Goal: Understand process/instructions: Learn how to perform a task or action

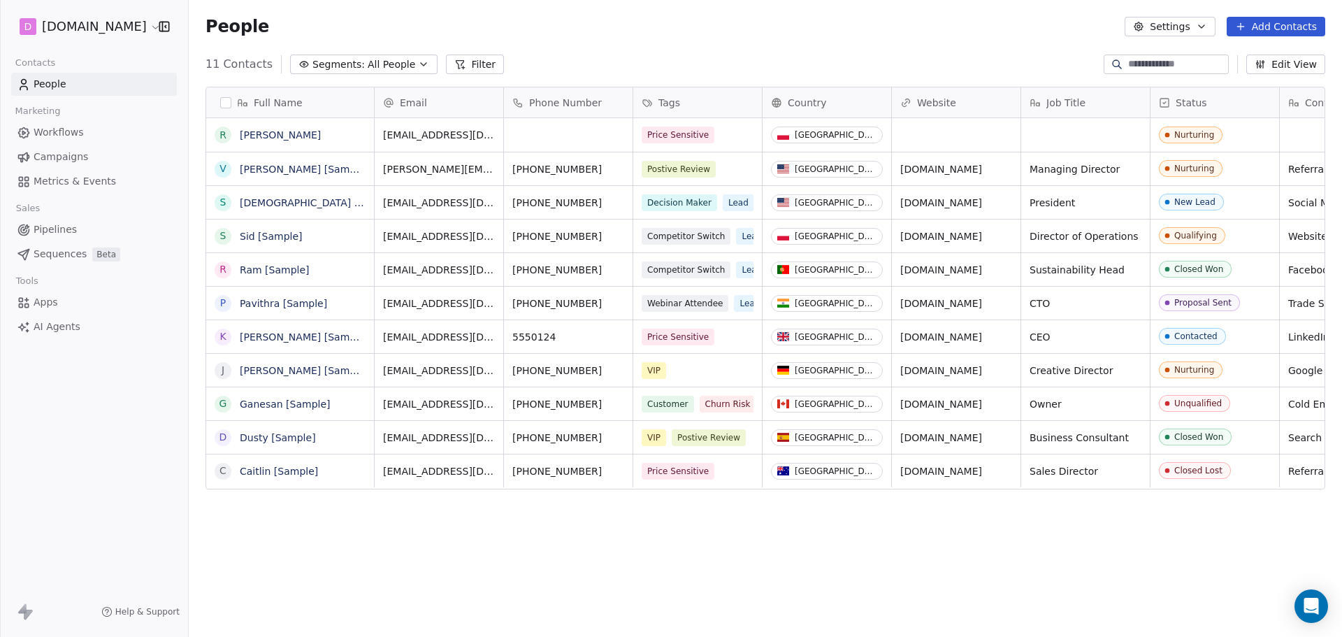
scroll to position [549, 1142]
click at [66, 133] on span "Workflows" at bounding box center [59, 132] width 50 height 15
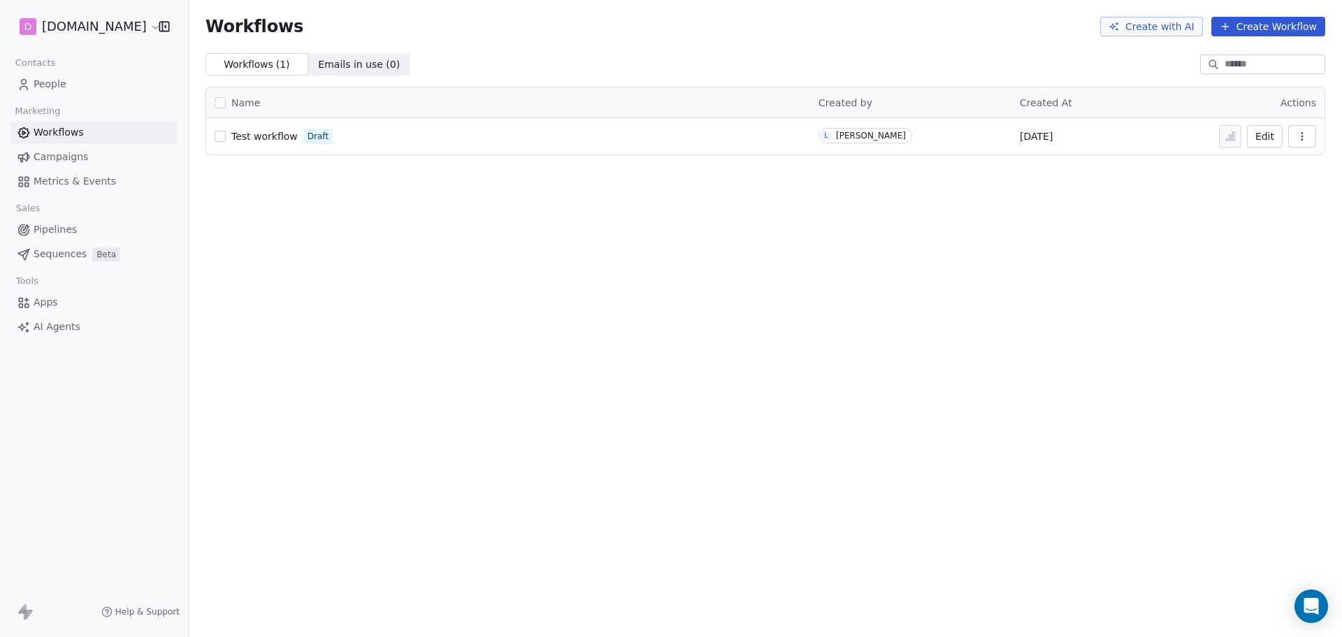
click at [66, 80] on link "People" at bounding box center [94, 84] width 166 height 23
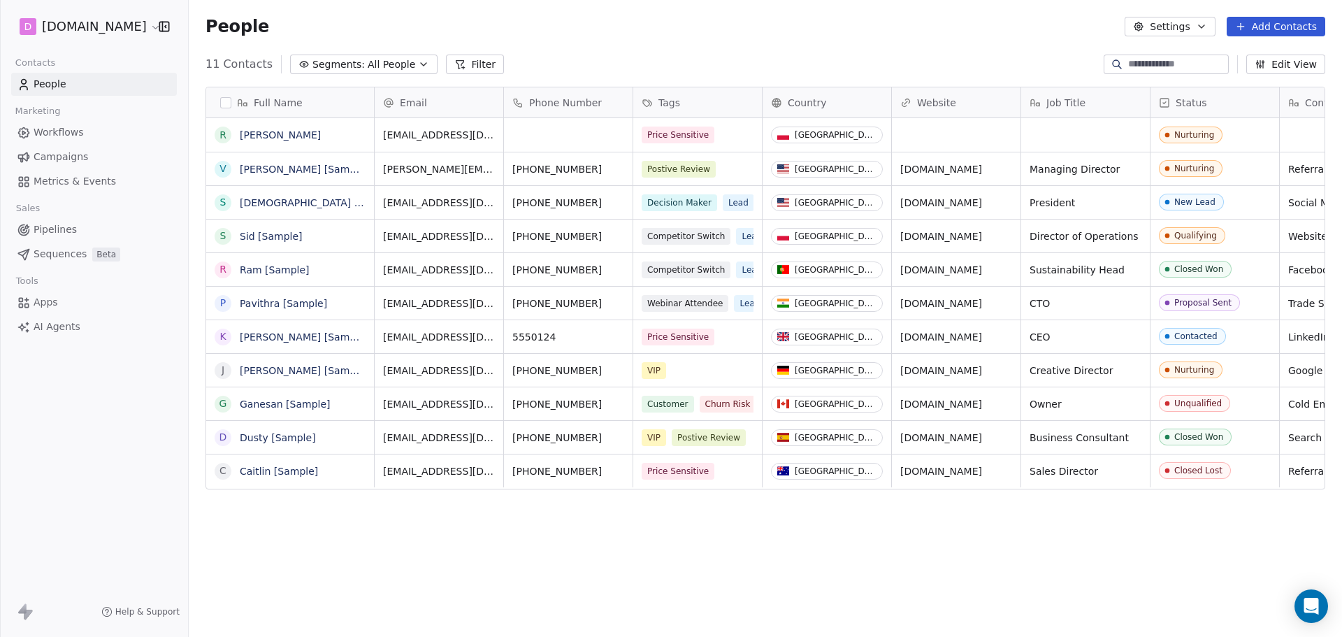
scroll to position [549, 1142]
click at [43, 162] on span "Campaigns" at bounding box center [61, 157] width 55 height 15
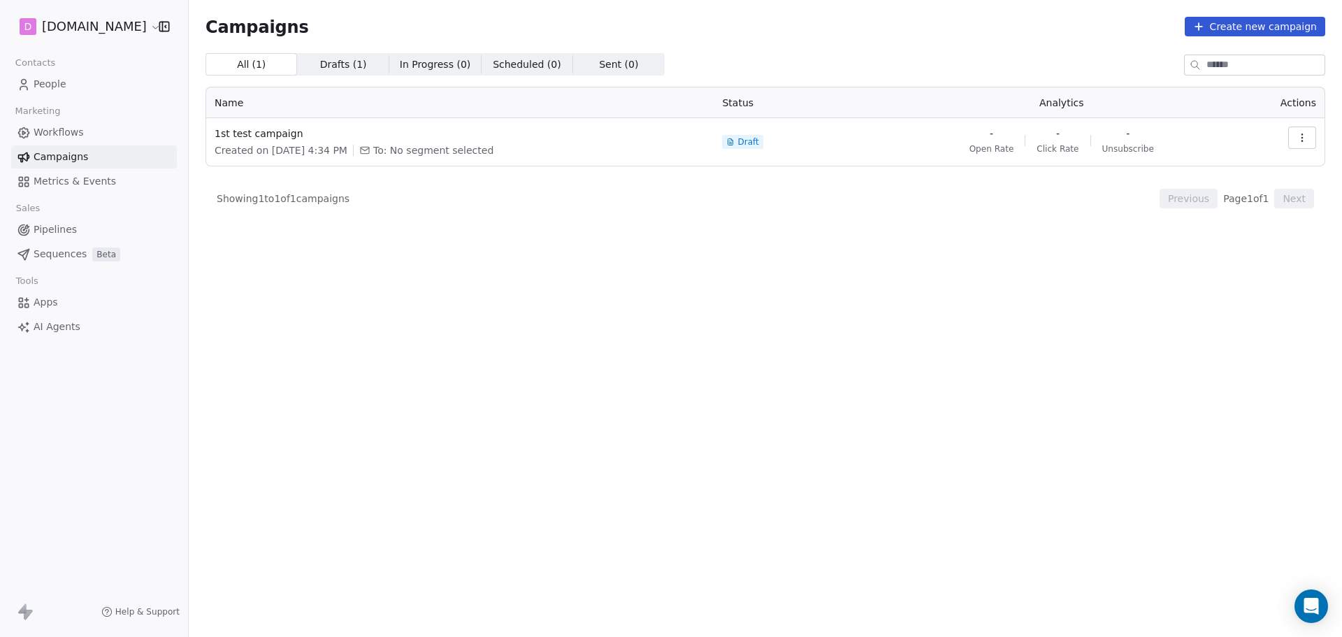
click at [61, 180] on span "Metrics & Events" at bounding box center [75, 181] width 82 height 15
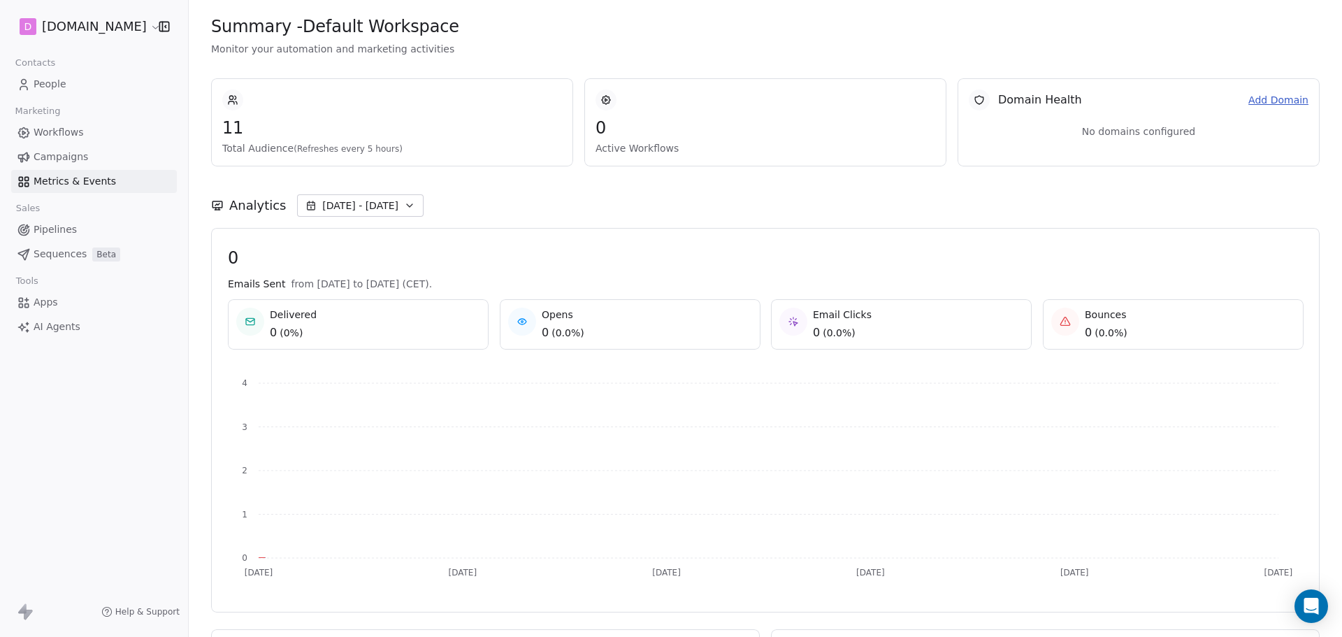
click at [57, 231] on span "Pipelines" at bounding box center [55, 229] width 43 height 15
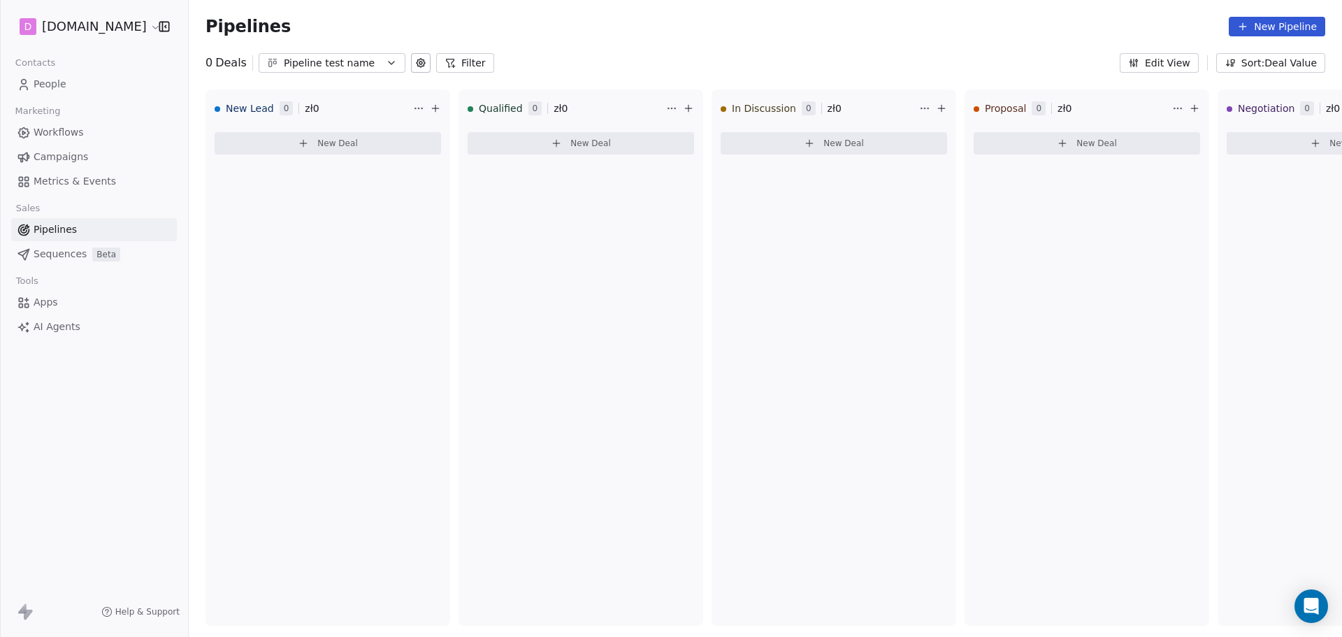
click at [64, 83] on span "People" at bounding box center [50, 84] width 33 height 15
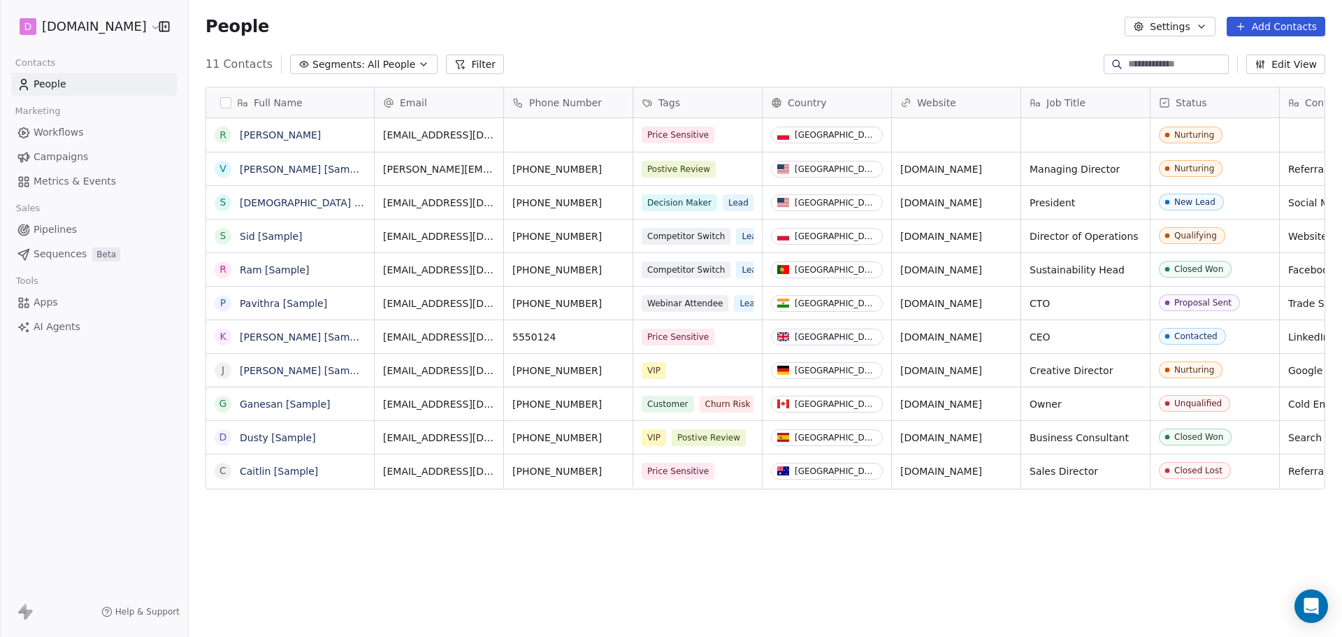
scroll to position [549, 1142]
click at [81, 24] on html "D [DOMAIN_NAME] Contacts People Marketing Workflows Campaigns Metrics & Events …" at bounding box center [671, 318] width 1342 height 637
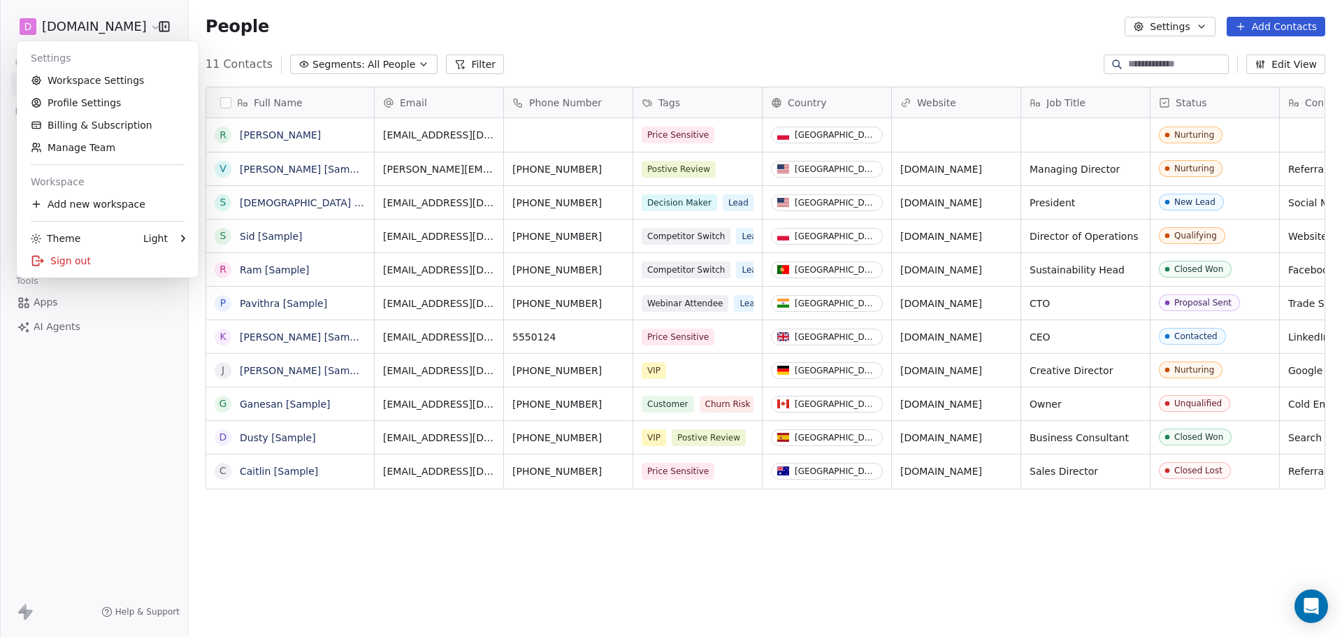
click at [116, 406] on html "D [DOMAIN_NAME] Contacts People Marketing Workflows Campaigns Metrics & Events …" at bounding box center [671, 318] width 1342 height 637
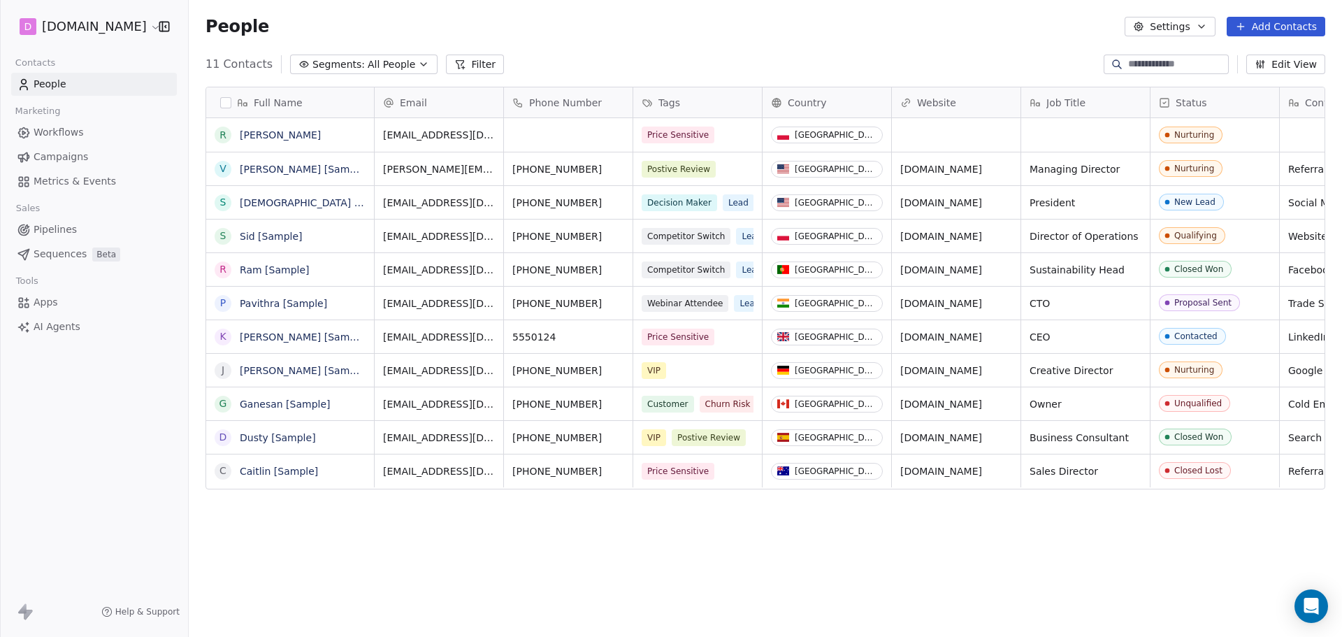
click at [1291, 22] on button "Add Contacts" at bounding box center [1275, 27] width 99 height 20
click at [813, 63] on html "D [DOMAIN_NAME] Contacts People Marketing Workflows Campaigns Metrics & Events …" at bounding box center [671, 318] width 1342 height 637
click at [71, 132] on span "Workflows" at bounding box center [59, 132] width 50 height 15
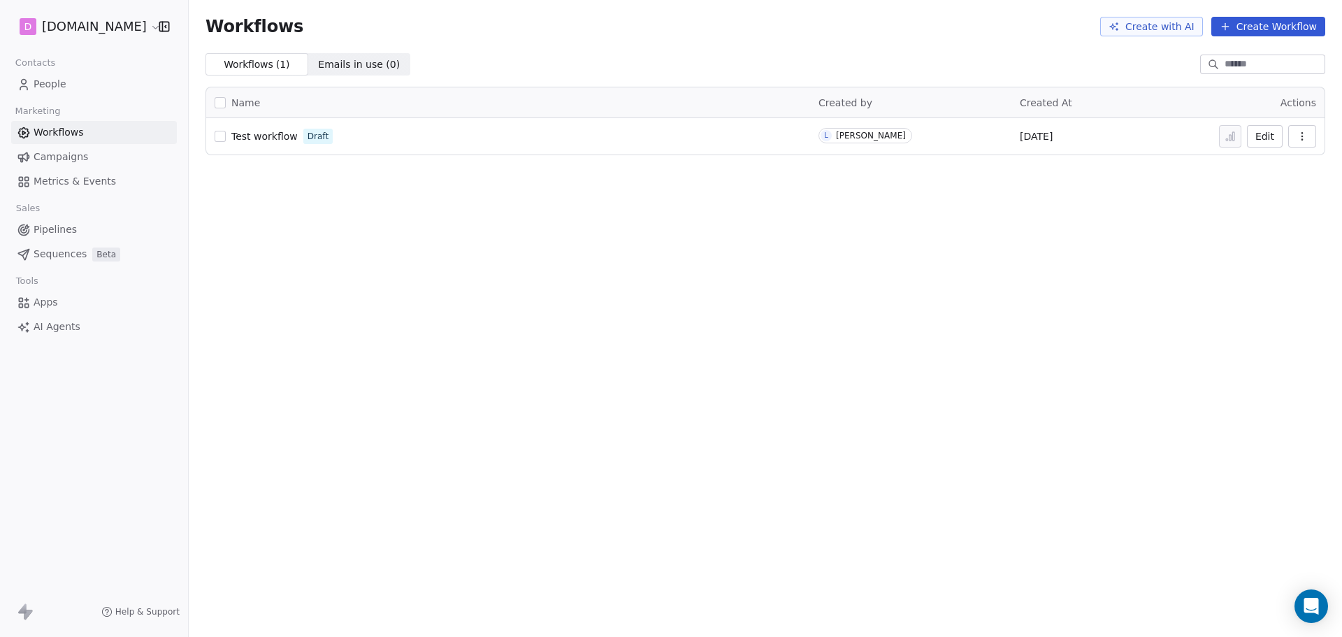
click at [80, 166] on link "Campaigns" at bounding box center [94, 156] width 166 height 23
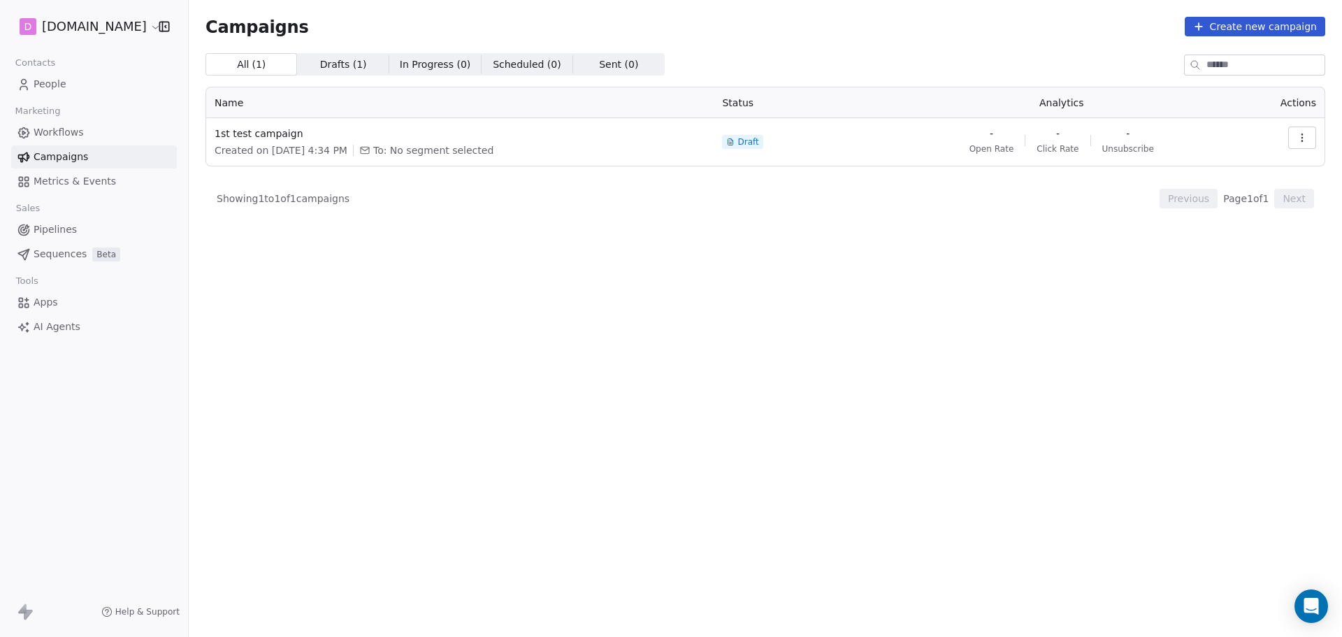
click at [70, 182] on span "Metrics & Events" at bounding box center [75, 181] width 82 height 15
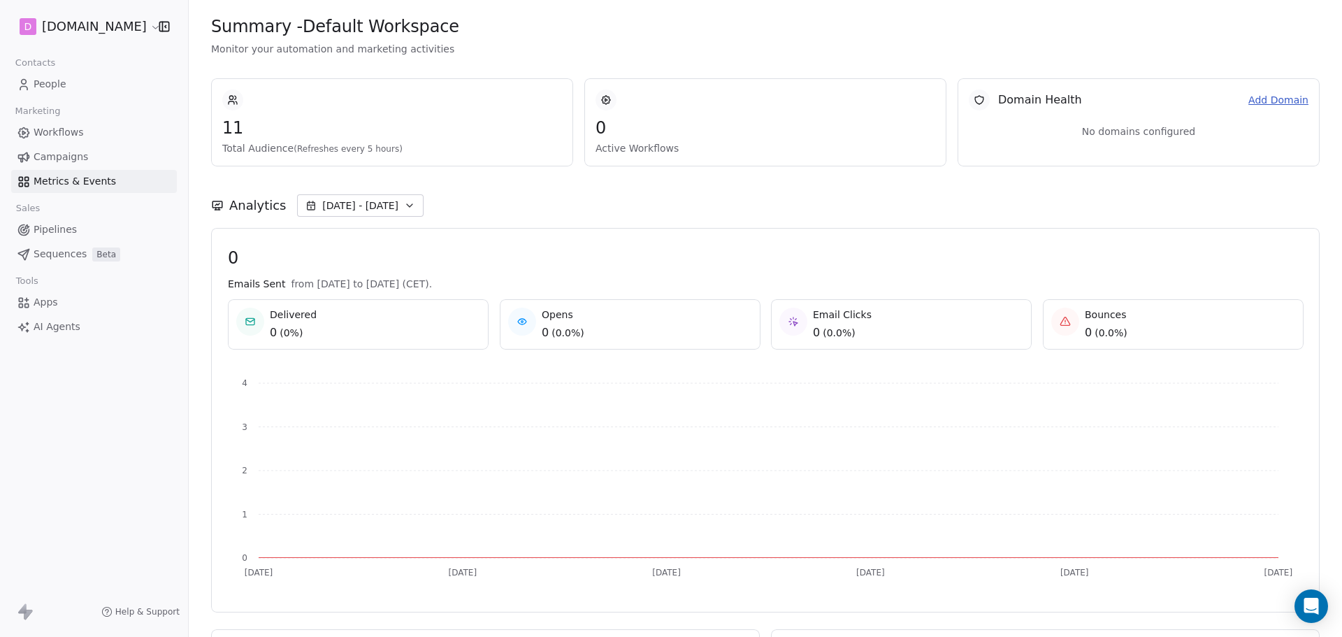
click at [72, 323] on span "AI Agents" at bounding box center [57, 326] width 47 height 15
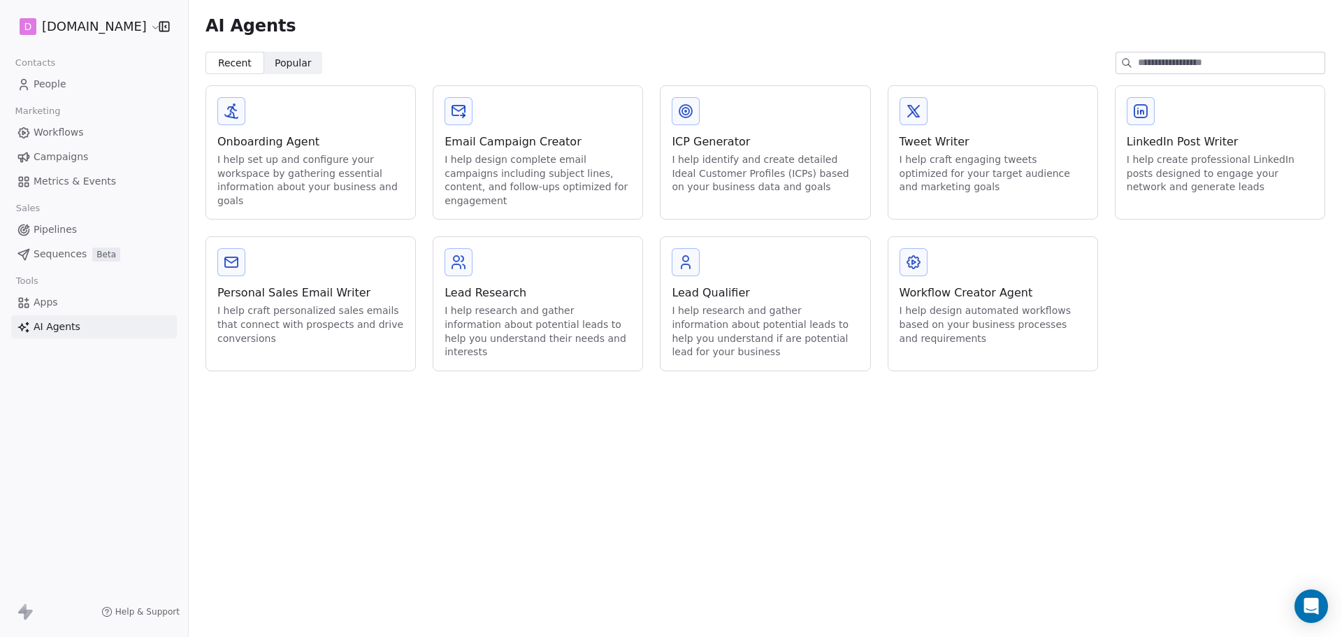
click at [777, 163] on div "I help identify and create detailed Ideal Customer Profiles (ICPs) based on you…" at bounding box center [764, 173] width 187 height 41
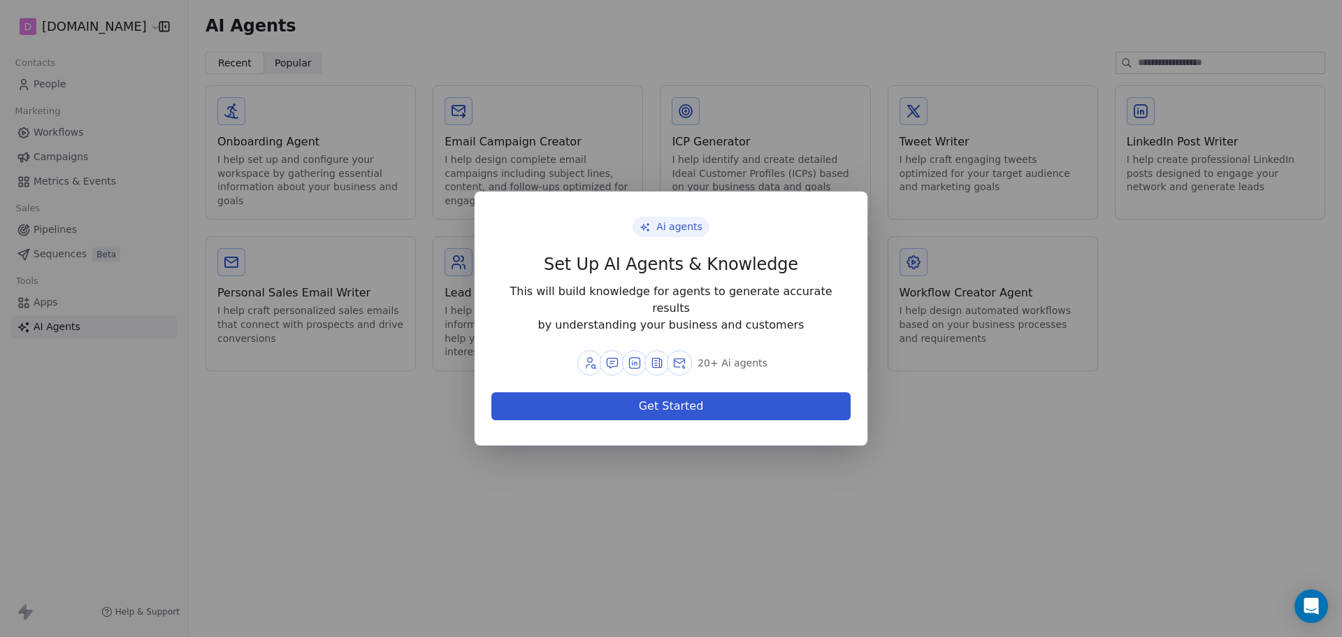
click at [659, 356] on icon at bounding box center [657, 363] width 14 height 14
click at [653, 406] on button "Get Started" at bounding box center [670, 406] width 359 height 28
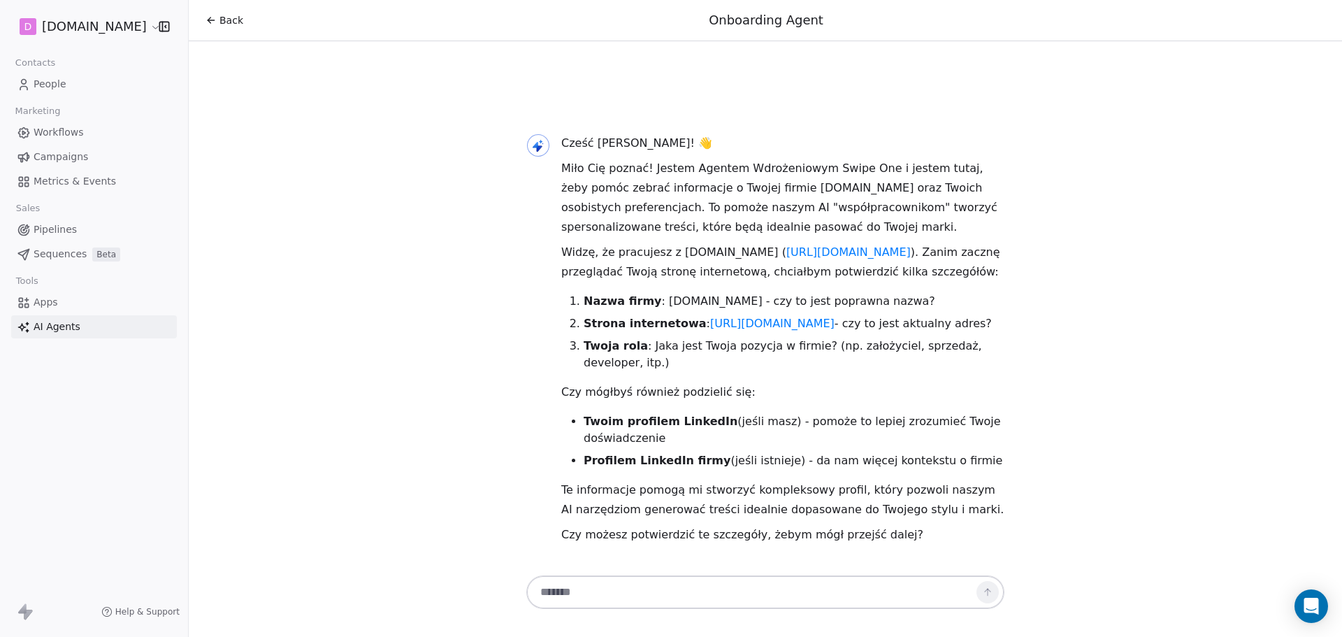
drag, startPoint x: 462, startPoint y: 356, endPoint x: 562, endPoint y: 437, distance: 129.6
drag, startPoint x: 624, startPoint y: 391, endPoint x: 811, endPoint y: 453, distance: 196.9
click at [771, 442] on div "Cześć [PERSON_NAME]! 👋 Miło Cię poznać! Jestem Agentem Wdrożeniowym Swipe One i…" at bounding box center [782, 338] width 443 height 411
click at [812, 454] on li "Profilem LinkedIn firmy (jeśli istnieje) - da nam więcej kontekstu o firmie" at bounding box center [793, 460] width 421 height 17
